Goal: Task Accomplishment & Management: Use online tool/utility

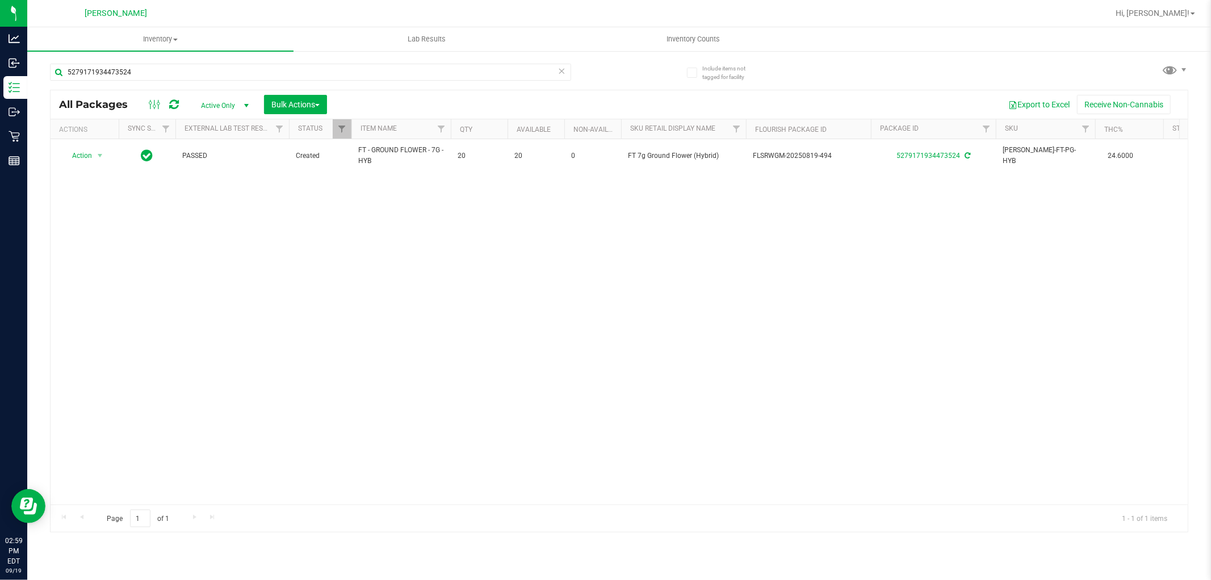
click at [195, 64] on input "5279171934473524" at bounding box center [310, 72] width 521 height 17
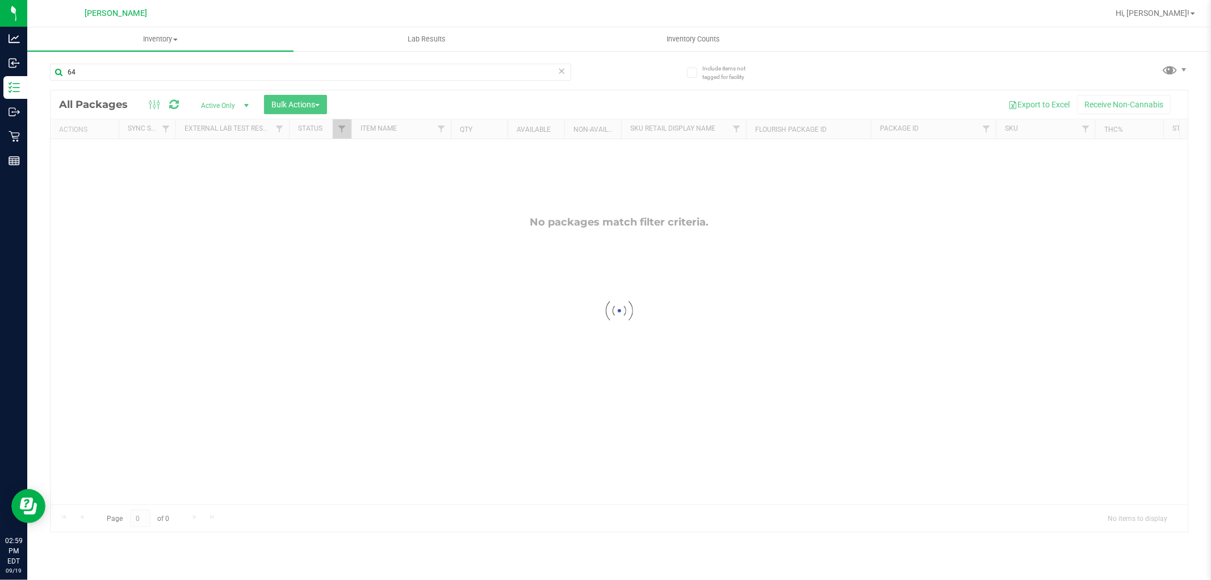
type input "6"
type input "6480767218482031"
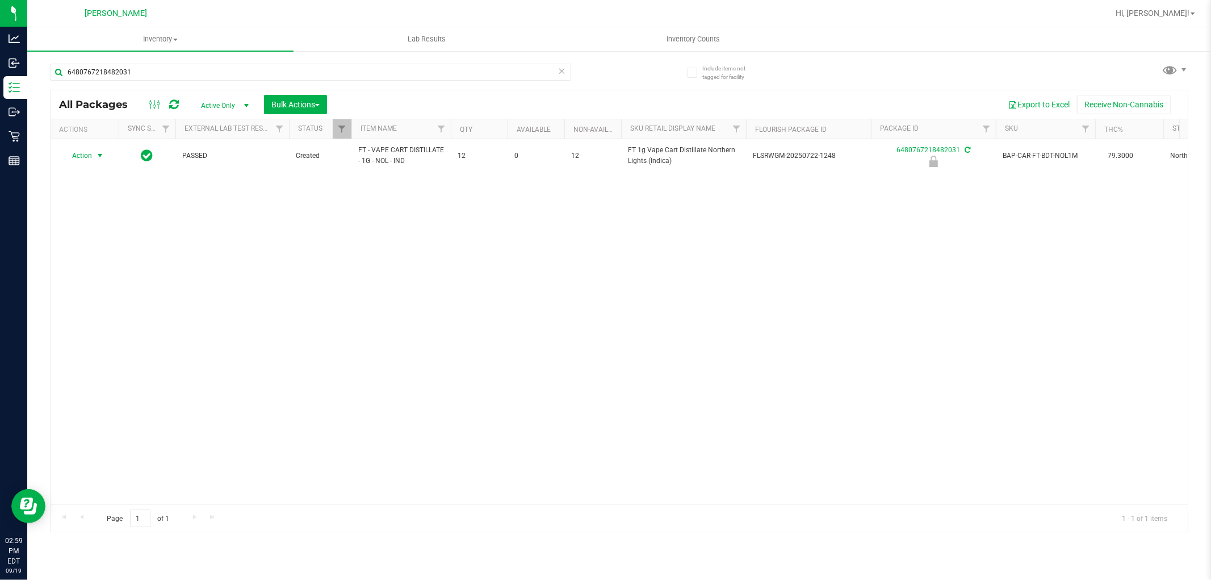
click at [83, 160] on span "Action" at bounding box center [77, 156] width 31 height 16
click at [86, 297] on li "Unlock package" at bounding box center [98, 290] width 73 height 17
click at [284, 73] on input "6480767218482031" at bounding box center [310, 72] width 521 height 17
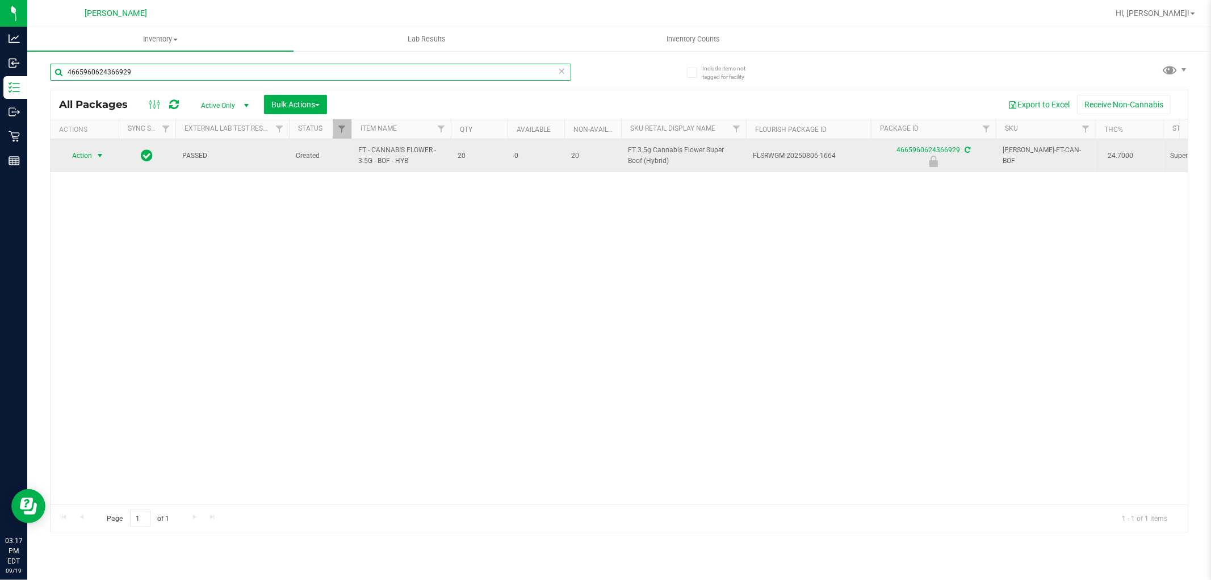
type input "4665960624366929"
click at [82, 150] on span "Action" at bounding box center [77, 156] width 31 height 16
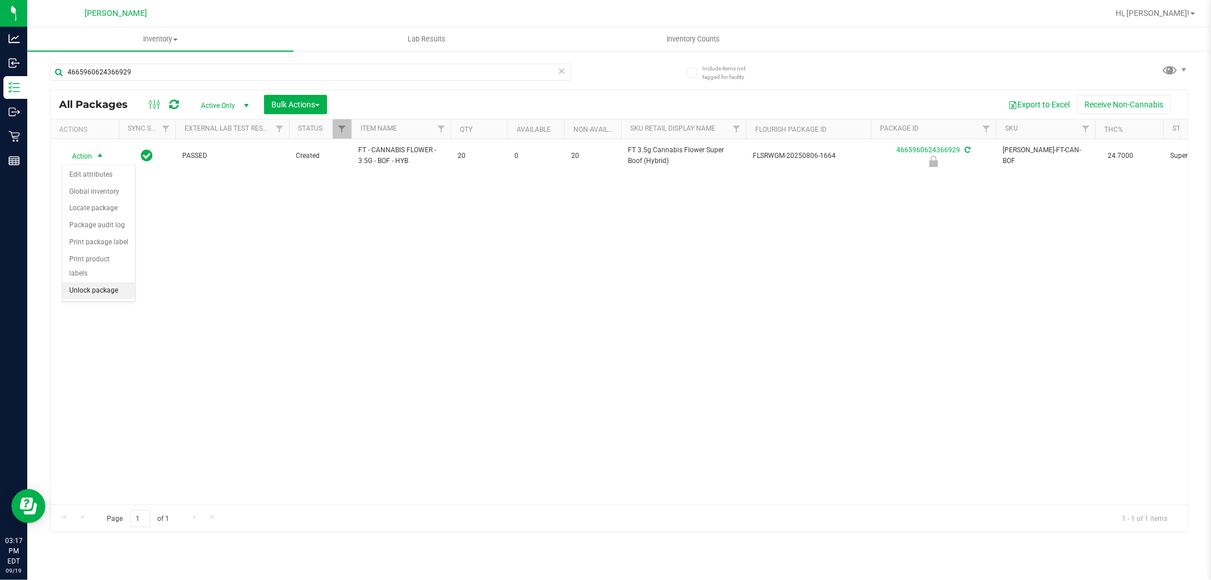
click at [87, 288] on li "Unlock package" at bounding box center [98, 290] width 73 height 17
